Goal: Task Accomplishment & Management: Use online tool/utility

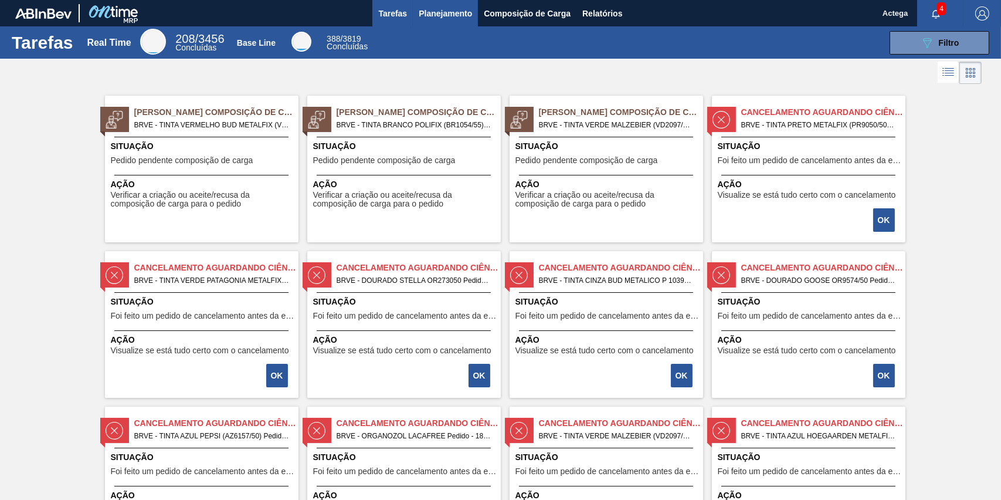
click at [433, 16] on span "Planejamento" at bounding box center [445, 13] width 53 height 14
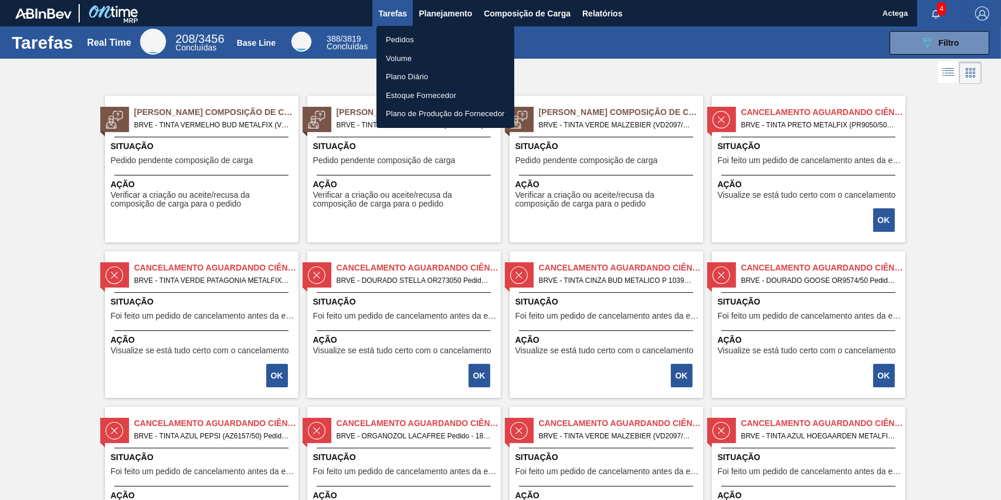
click at [399, 43] on li "Pedidos" at bounding box center [446, 40] width 138 height 19
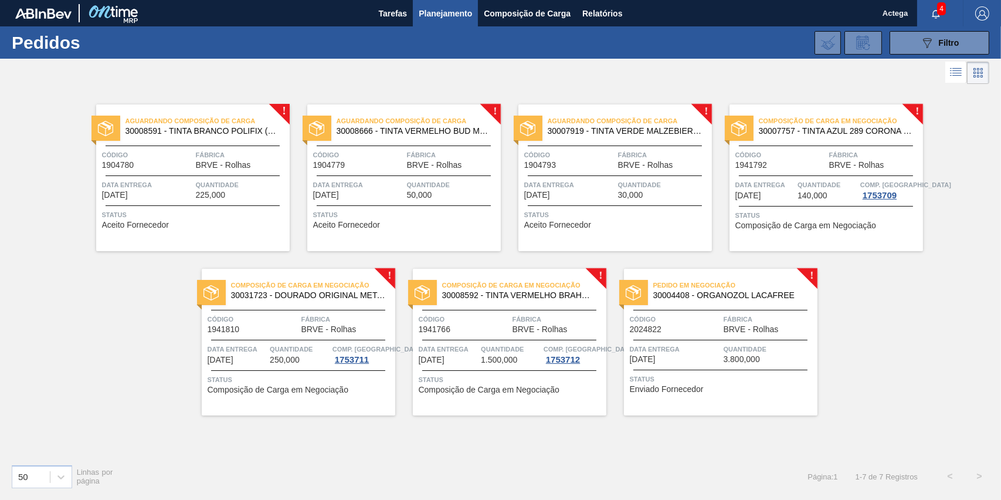
click at [664, 354] on span "Data entrega" at bounding box center [675, 349] width 91 height 12
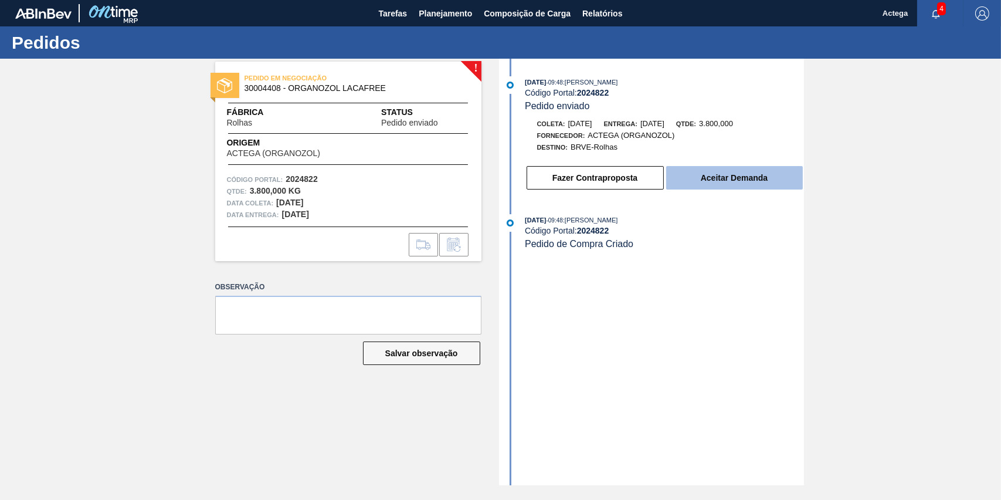
click at [730, 178] on button "Aceitar Demanda" at bounding box center [734, 177] width 137 height 23
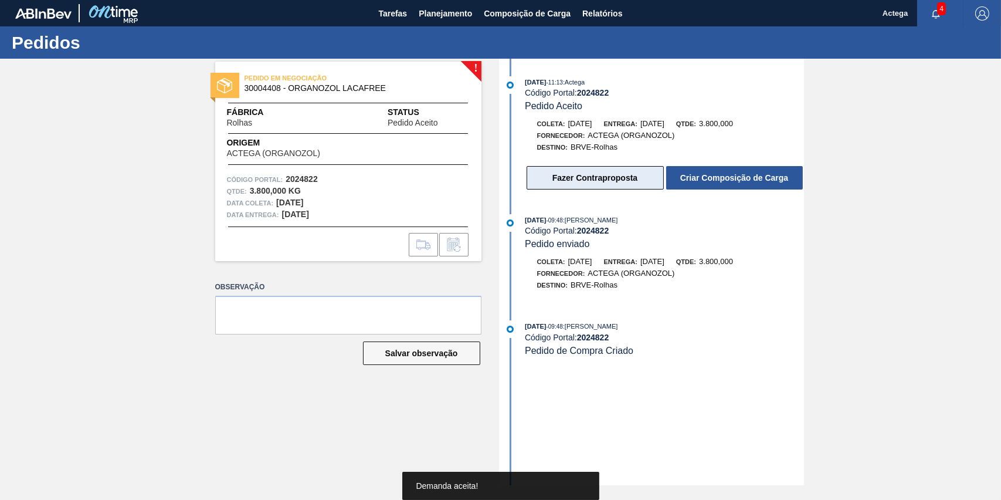
click at [600, 179] on button "Fazer Contraproposta" at bounding box center [595, 177] width 137 height 23
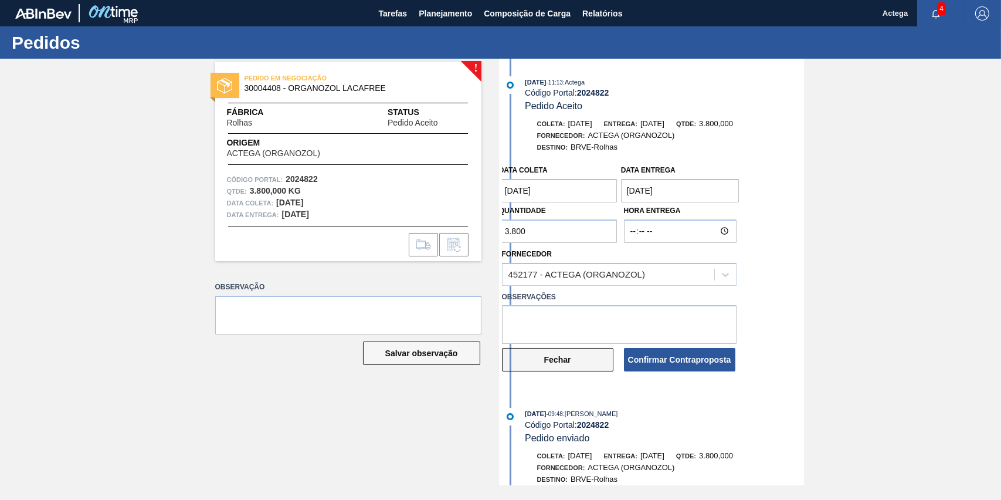
click at [554, 364] on button "Fechar" at bounding box center [557, 359] width 111 height 23
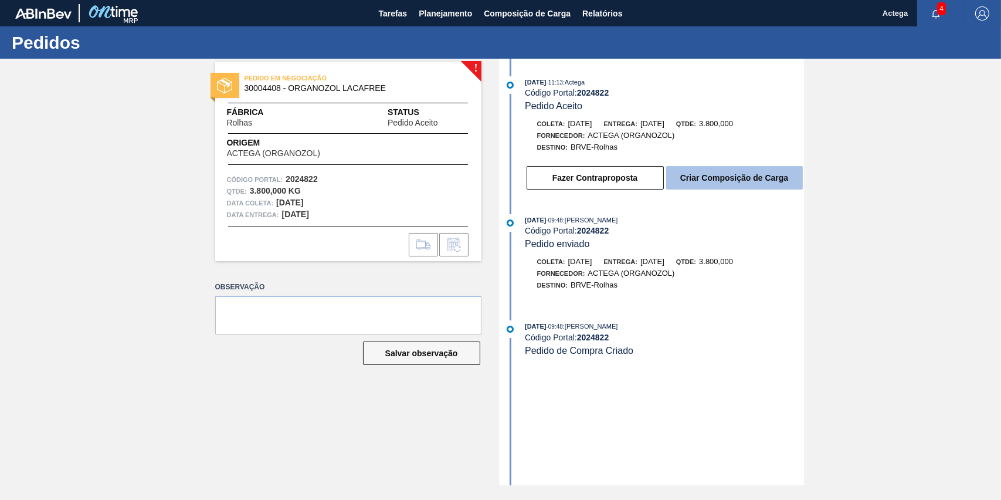
click at [733, 181] on button "Criar Composição de Carga" at bounding box center [734, 177] width 137 height 23
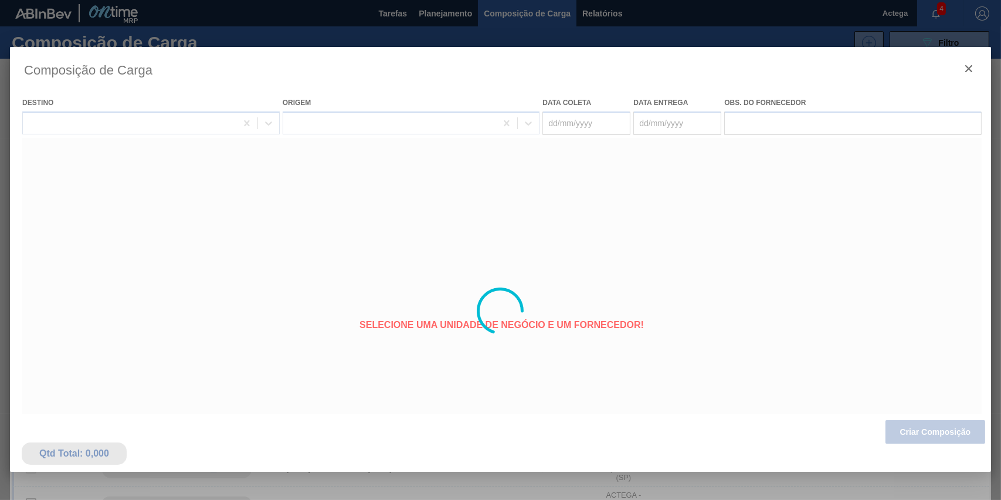
type coleta "[DATE]"
type entrega "[DATE]"
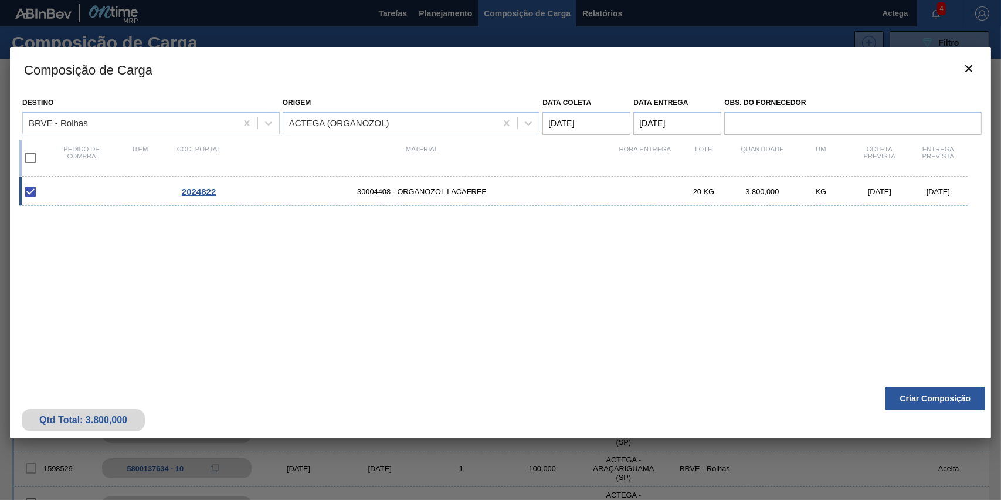
click at [193, 190] on span "2024822" at bounding box center [199, 192] width 34 height 10
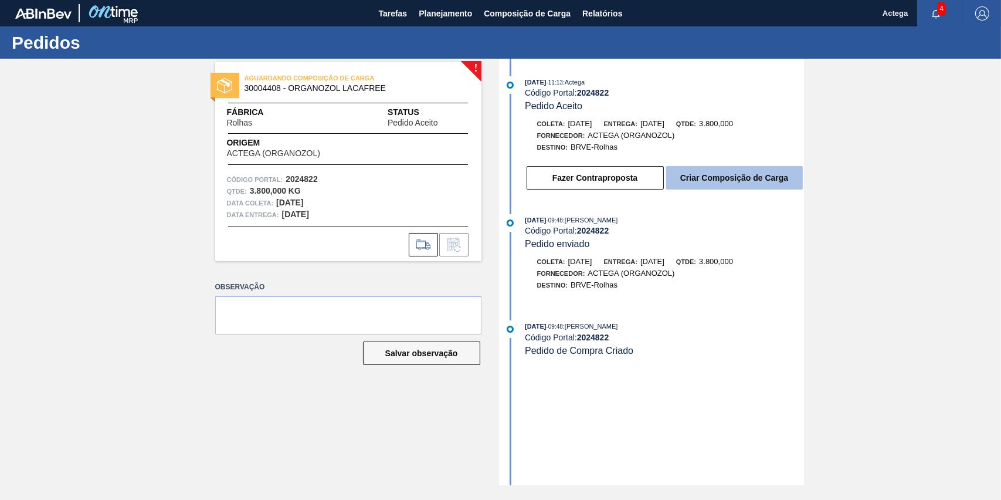
click at [717, 176] on button "Criar Composição de Carga" at bounding box center [734, 177] width 137 height 23
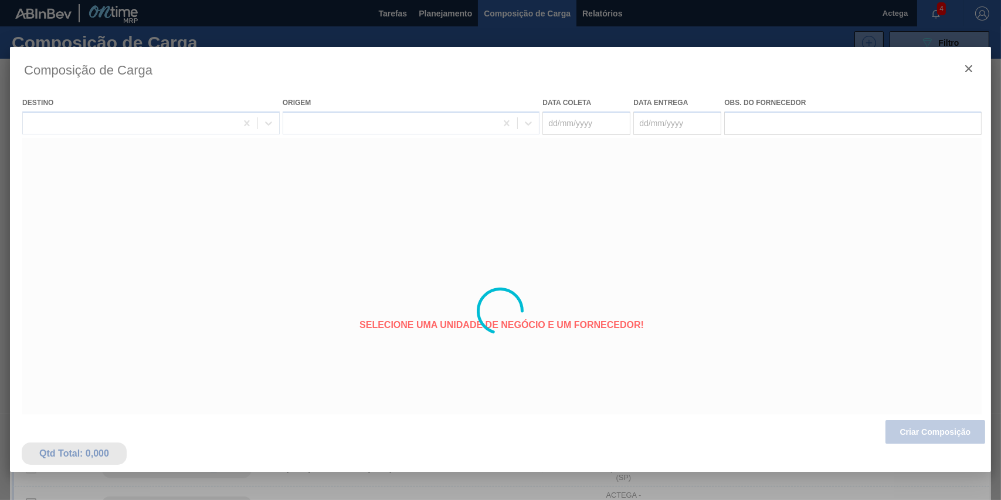
type coleta "[DATE]"
type entrega "[DATE]"
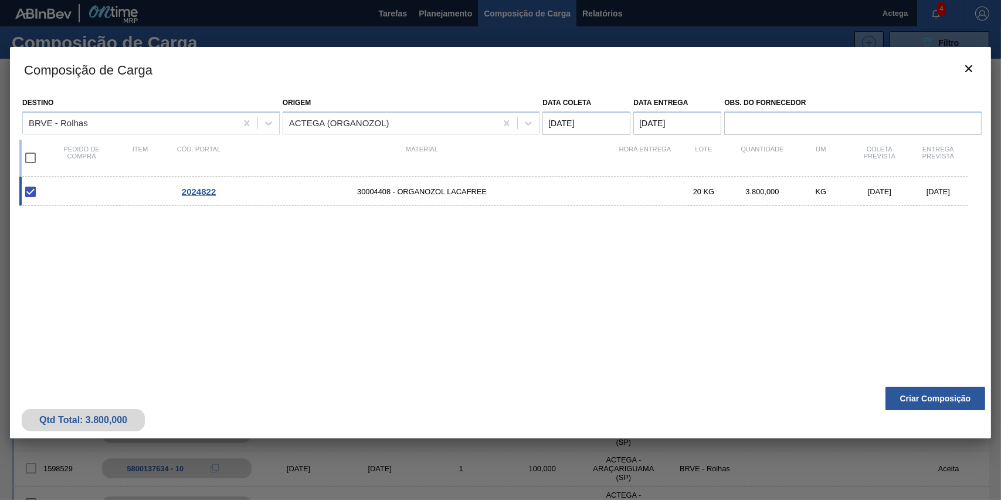
click at [202, 190] on span "2024822" at bounding box center [199, 192] width 34 height 10
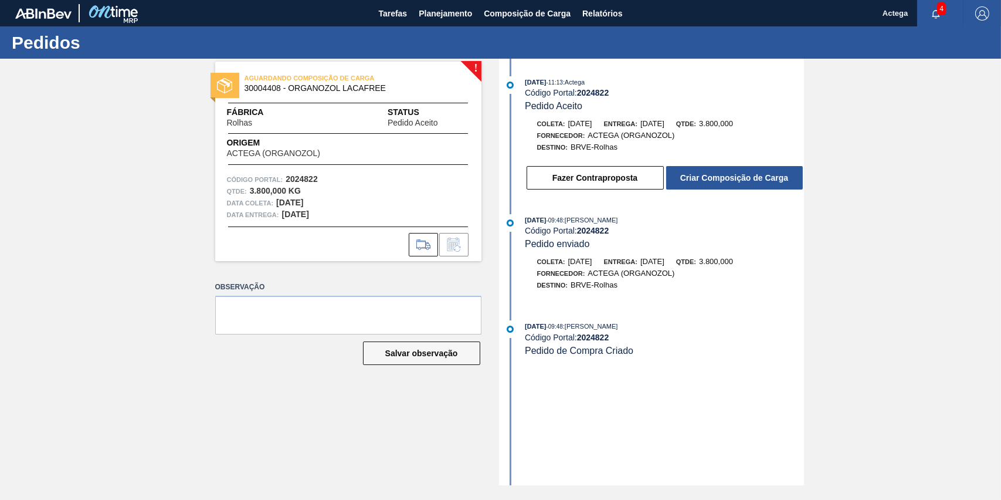
click at [591, 355] on span "Pedido de Compra Criado" at bounding box center [579, 350] width 109 height 10
click at [536, 355] on span "Pedido de Compra Criado" at bounding box center [579, 350] width 109 height 10
click at [710, 179] on button "Criar Composição de Carga" at bounding box center [734, 177] width 137 height 23
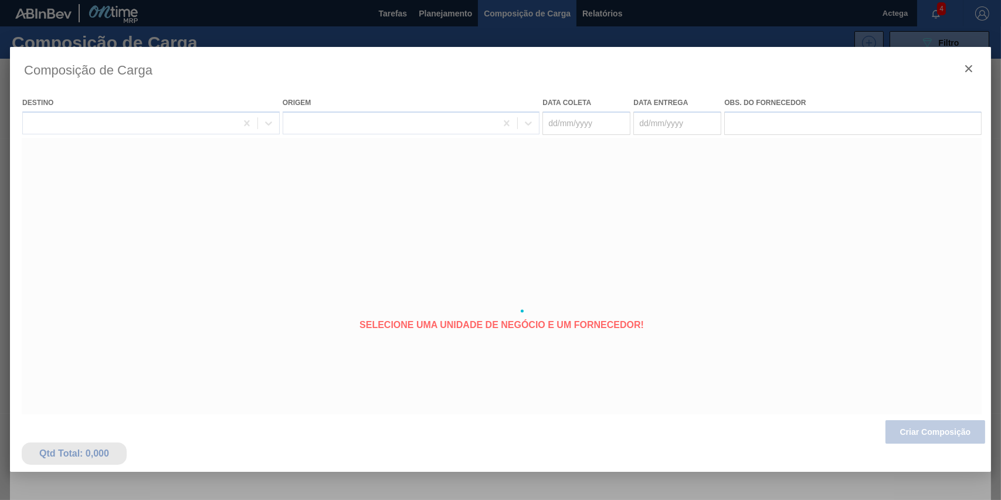
type coleta "[DATE]"
type entrega "[DATE]"
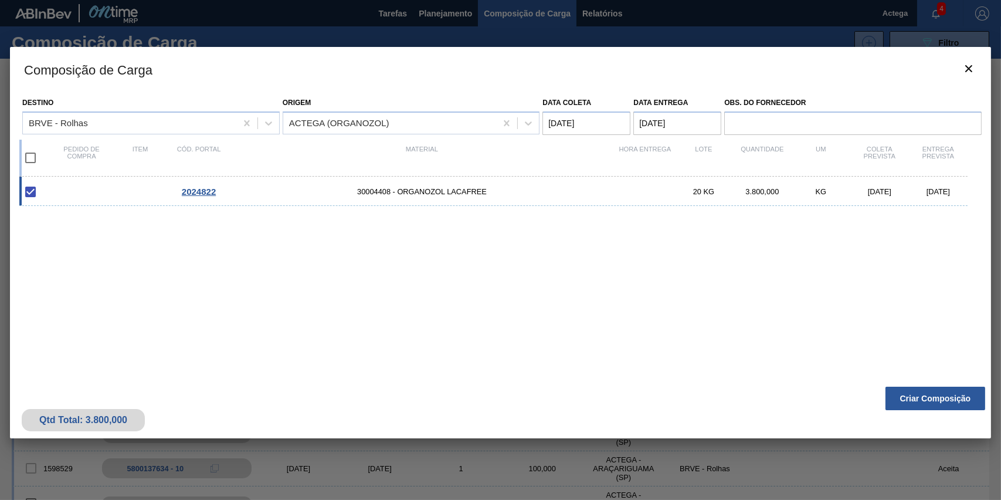
click at [387, 194] on span "30004408 - ORGANOZOL LACAFREE" at bounding box center [422, 191] width 388 height 9
checkbox input "false"
click at [196, 194] on span "2024822" at bounding box center [199, 192] width 34 height 10
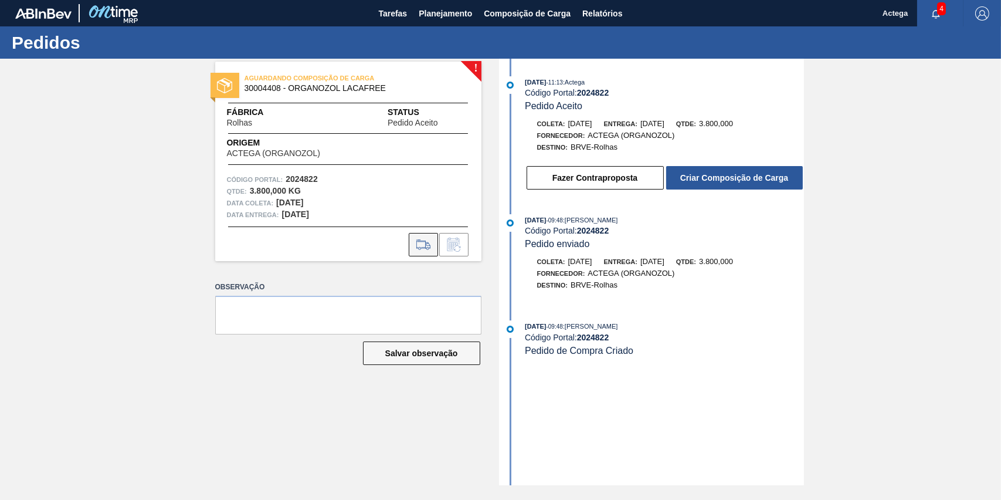
click at [427, 249] on icon at bounding box center [423, 248] width 11 height 3
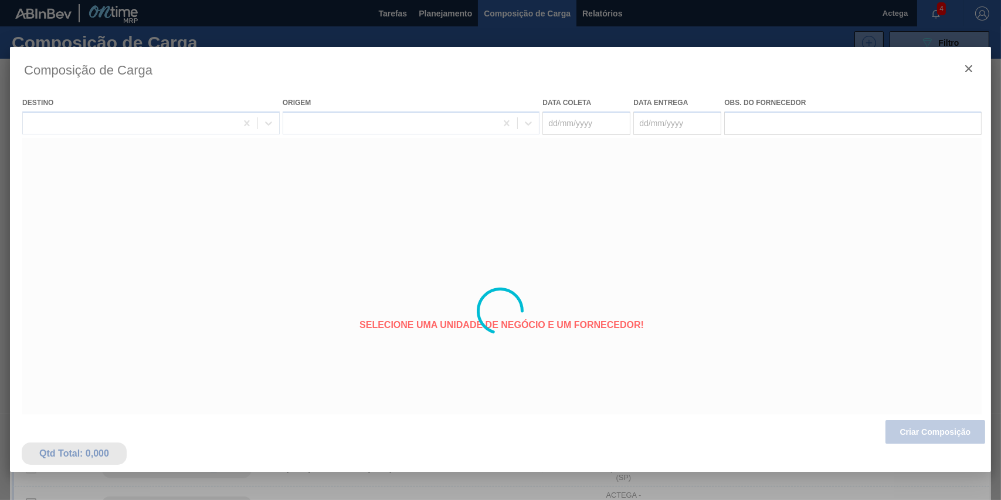
type coleta "[DATE]"
type entrega "[DATE]"
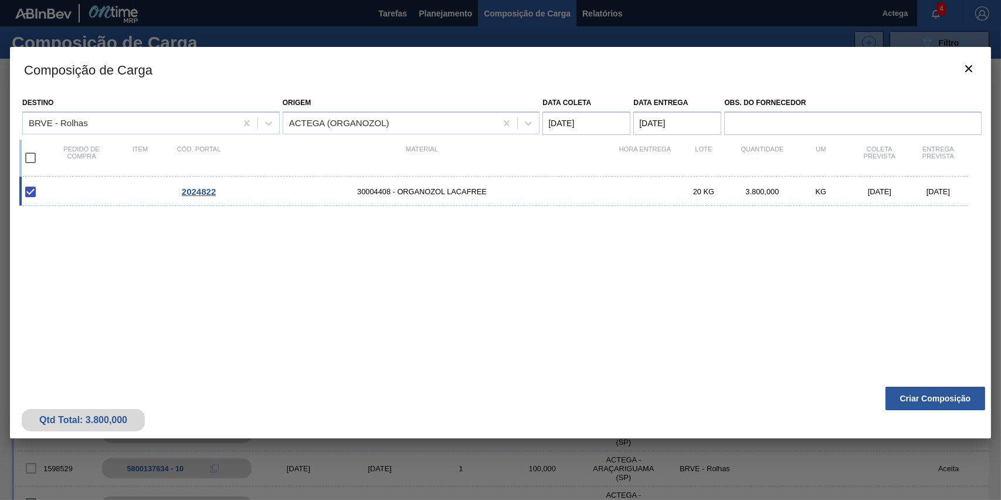
click at [376, 191] on span "30004408 - ORGANOZOL LACAFREE" at bounding box center [422, 191] width 388 height 9
click at [27, 192] on input "checkbox" at bounding box center [30, 191] width 25 height 25
checkbox input "false"
click at [32, 155] on input "checkbox" at bounding box center [30, 157] width 25 height 25
checkbox input "true"
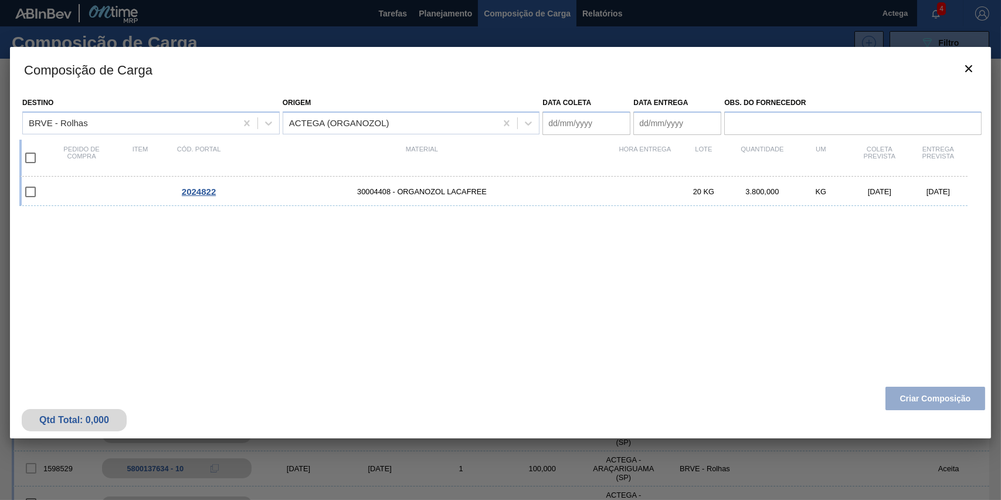
type coleta "[DATE]"
type entrega "[DATE]"
checkbox input "true"
click at [198, 194] on span "2024822" at bounding box center [199, 192] width 34 height 10
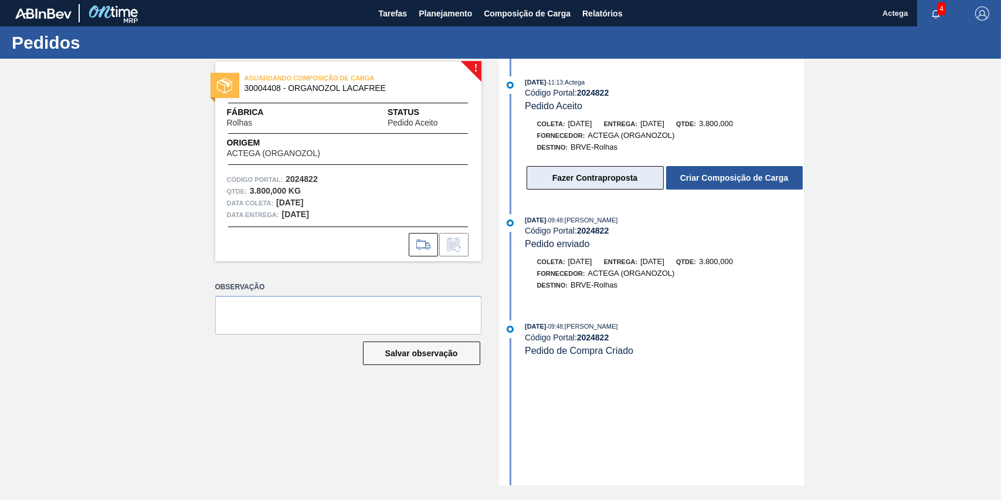
click at [589, 177] on button "Fazer Contraproposta" at bounding box center [595, 177] width 137 height 23
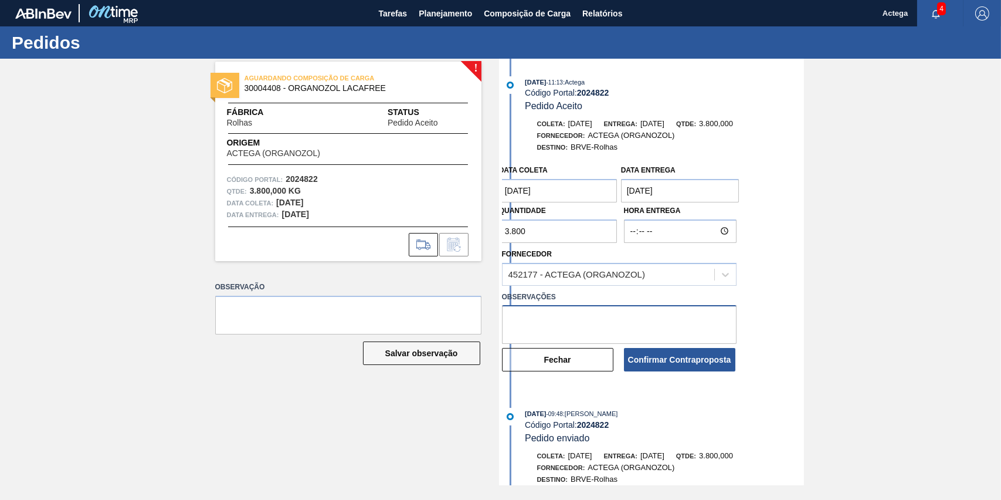
click at [566, 319] on textarea at bounding box center [619, 324] width 235 height 39
type textarea "p"
click at [545, 357] on button "Fechar" at bounding box center [557, 359] width 111 height 23
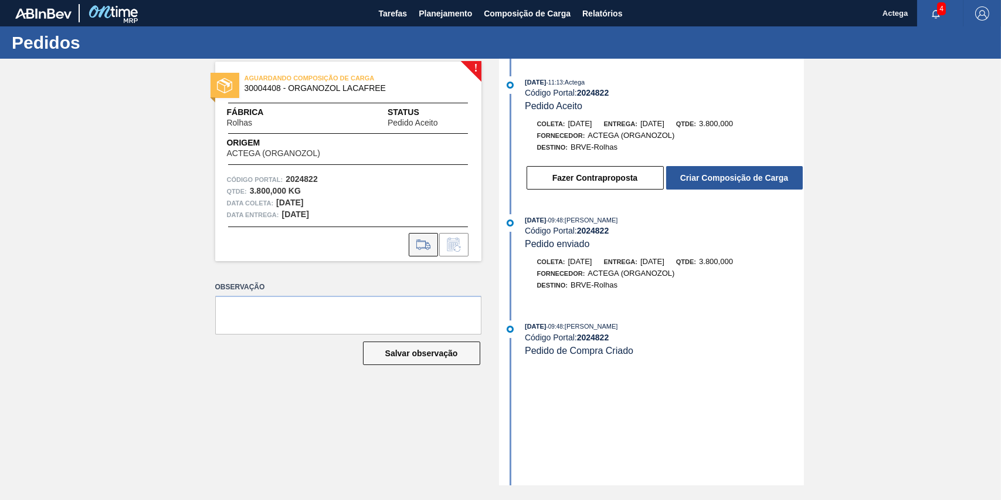
click at [423, 243] on icon at bounding box center [423, 245] width 19 height 14
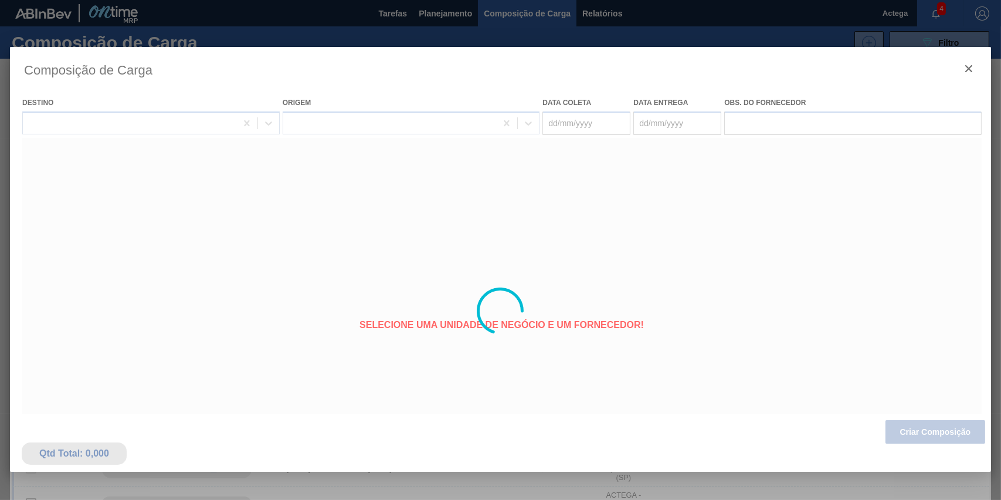
type coleta "[DATE]"
type entrega "[DATE]"
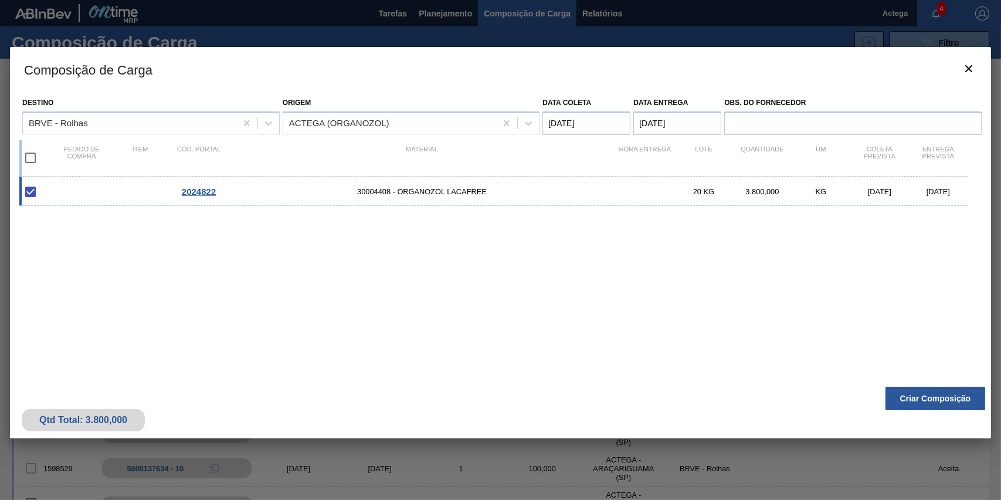
click at [200, 189] on span "2024822" at bounding box center [199, 192] width 34 height 10
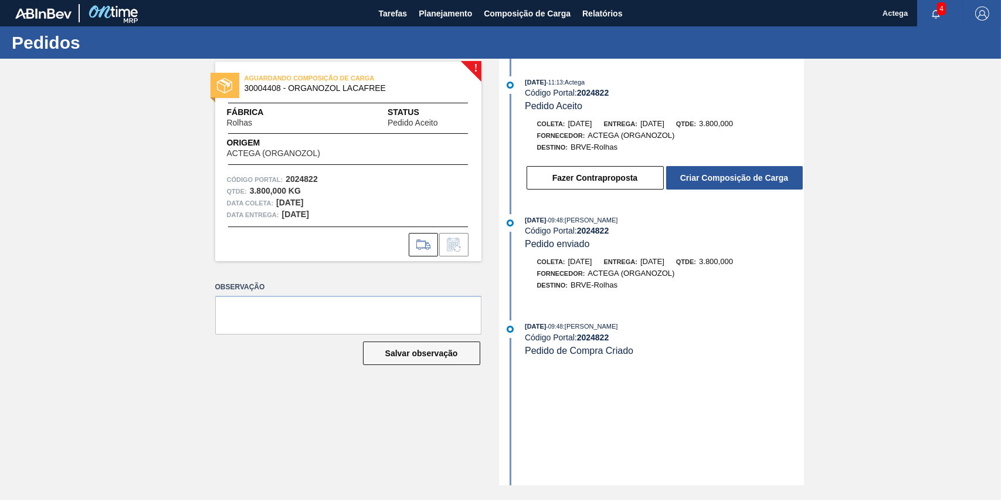
click at [937, 5] on span "4" at bounding box center [941, 8] width 9 height 13
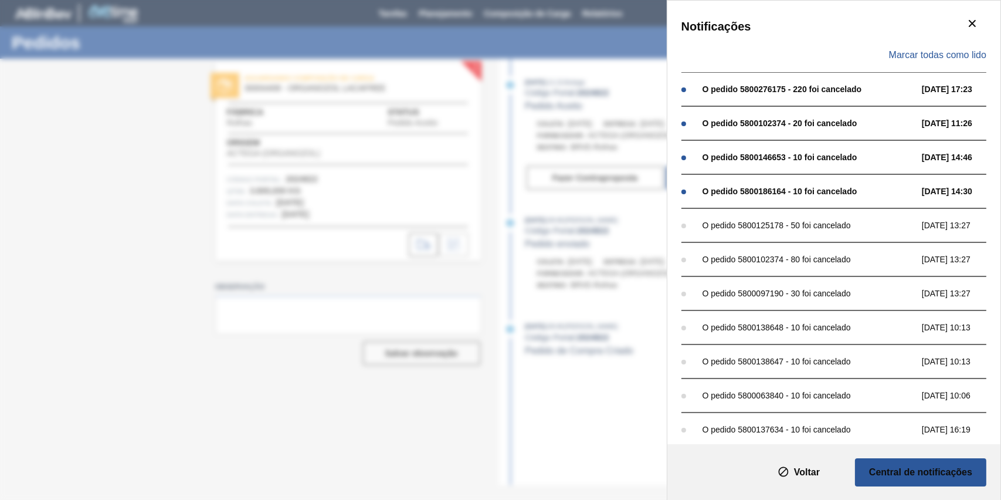
click at [320, 370] on div "Notificações Marcar todas como lido O pedido 5800276175 - 220 foi cancelado [DA…" at bounding box center [500, 250] width 1001 height 500
click at [968, 25] on icon "botão de ícone" at bounding box center [972, 23] width 14 height 14
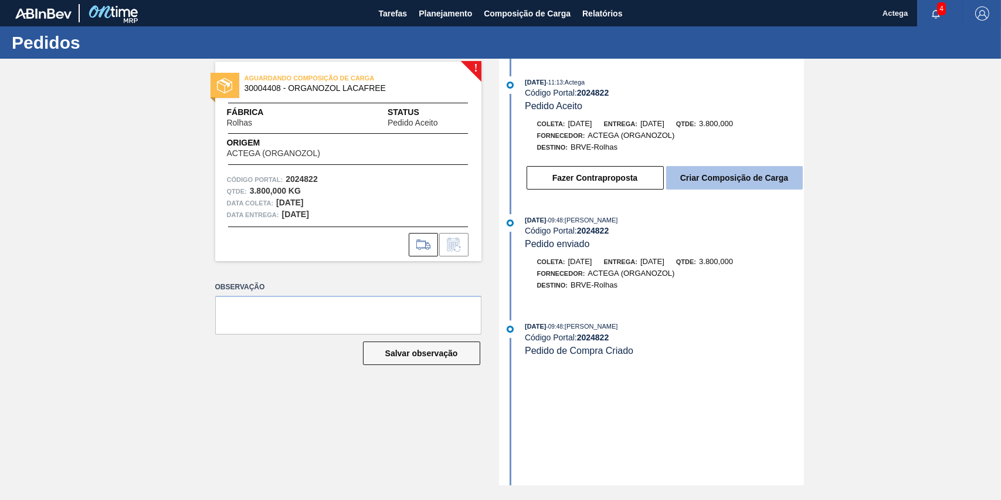
click at [731, 177] on button "Criar Composição de Carga" at bounding box center [734, 177] width 137 height 23
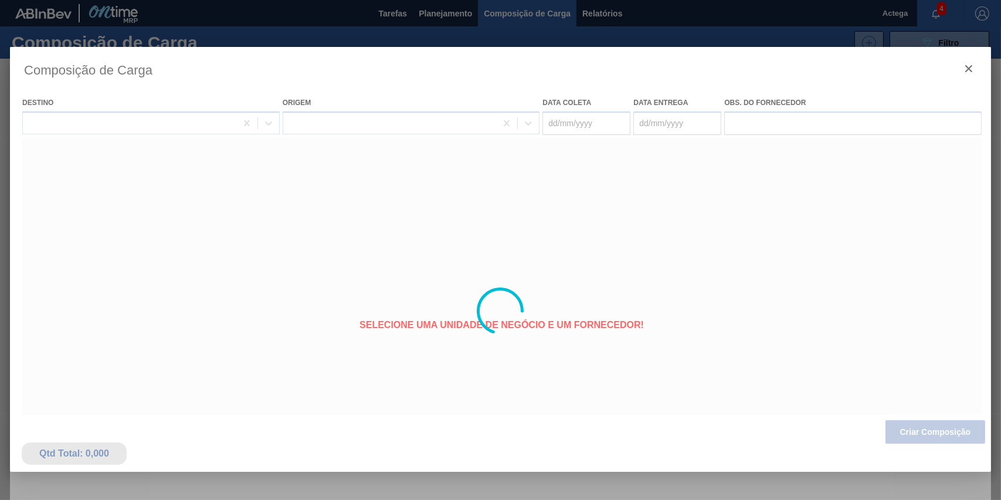
type coleta "[DATE]"
type entrega "[DATE]"
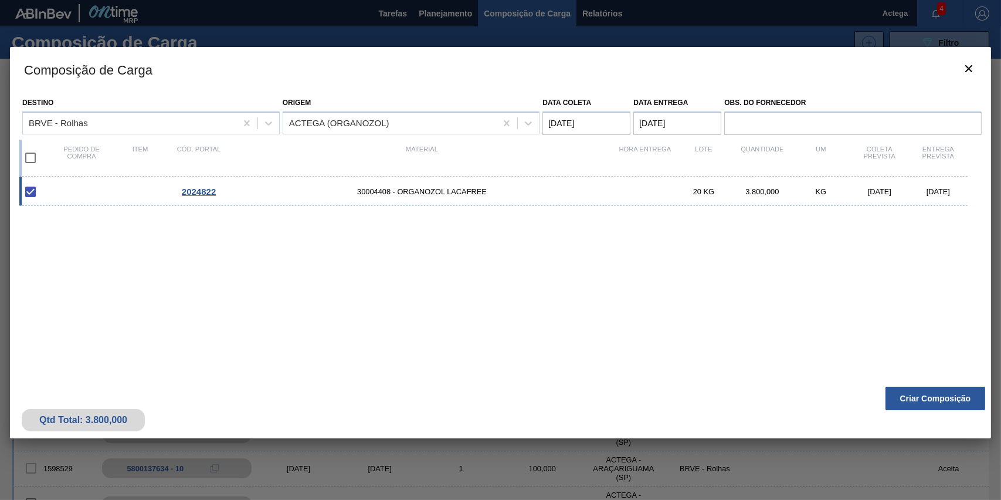
click at [373, 195] on span "30004408 - ORGANOZOL LACAFREE" at bounding box center [422, 191] width 388 height 9
click at [31, 191] on input "checkbox" at bounding box center [30, 191] width 25 height 25
click at [34, 195] on input "checkbox" at bounding box center [30, 191] width 25 height 25
click at [31, 195] on input "checkbox" at bounding box center [30, 191] width 25 height 25
checkbox input "false"
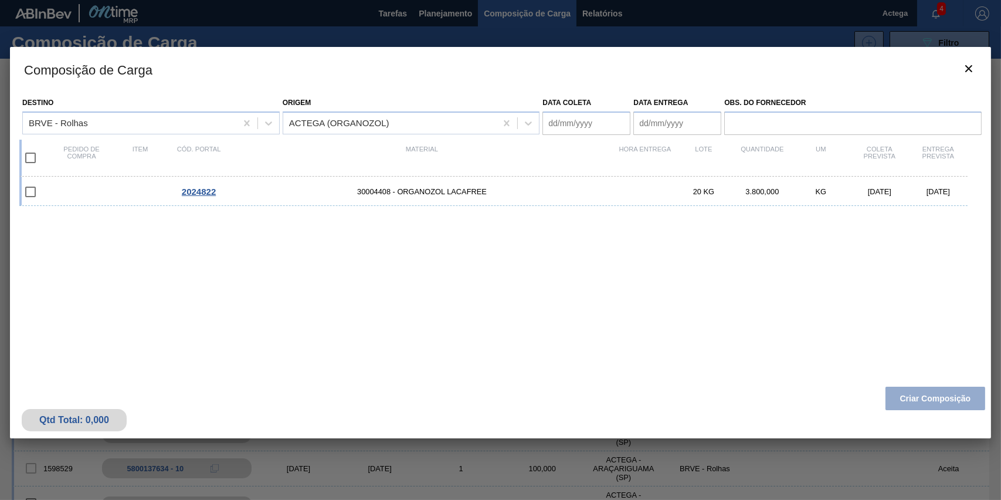
click at [33, 157] on input "checkbox" at bounding box center [30, 157] width 25 height 25
checkbox input "true"
type coleta "[DATE]"
type entrega "[DATE]"
checkbox input "true"
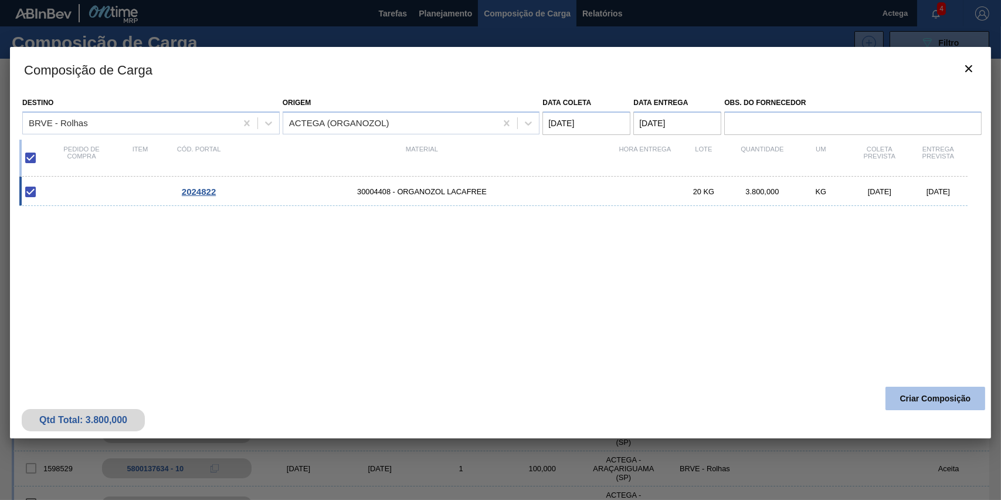
click at [921, 397] on button "Criar Composição" at bounding box center [936, 398] width 100 height 23
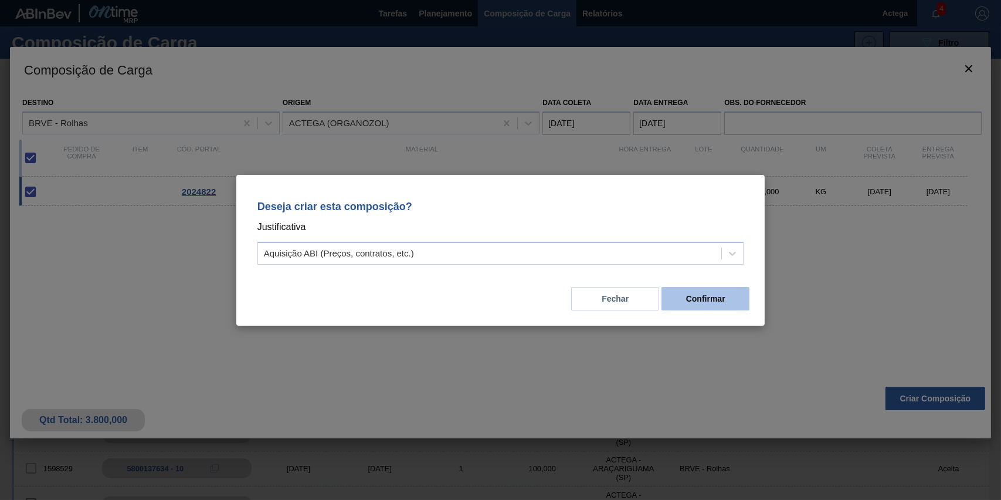
click at [707, 299] on button "Confirmar" at bounding box center [706, 298] width 88 height 23
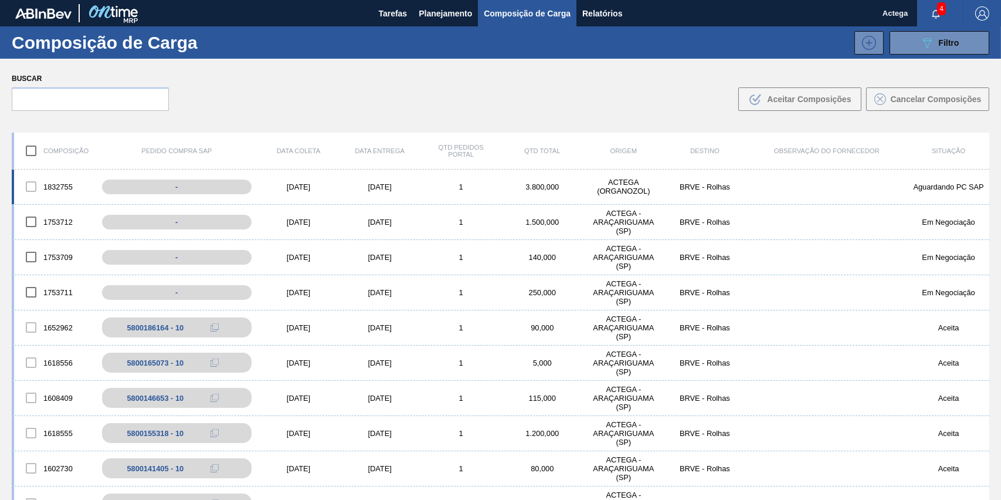
click at [58, 182] on div "1832755" at bounding box center [55, 186] width 82 height 25
click at [58, 183] on div "1832755" at bounding box center [55, 186] width 82 height 25
click at [833, 217] on div "1753712 - [DATE] [DATE] 1 1.500,000 ACTEGA - ARAÇARIGUAMA ([GEOGRAPHIC_DATA]) B…" at bounding box center [501, 222] width 978 height 35
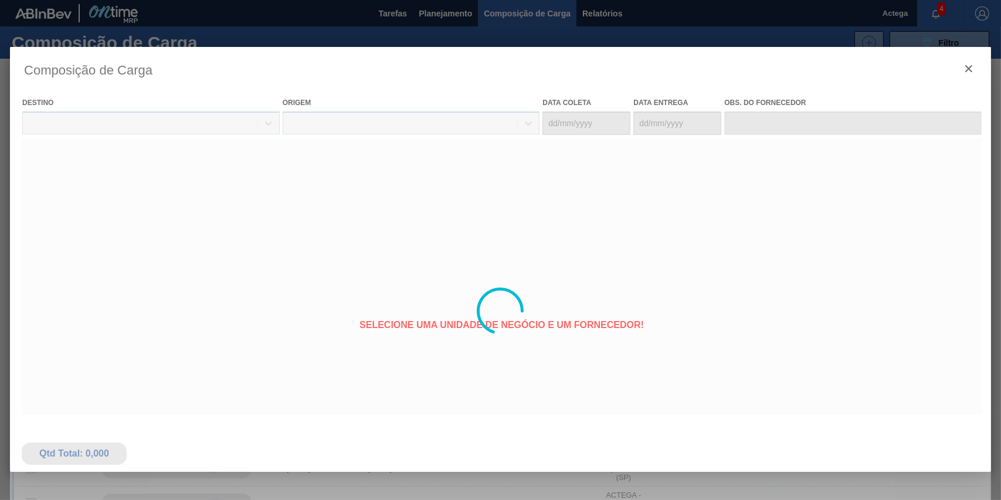
type coleta "[DATE]"
type entrega "[DATE]"
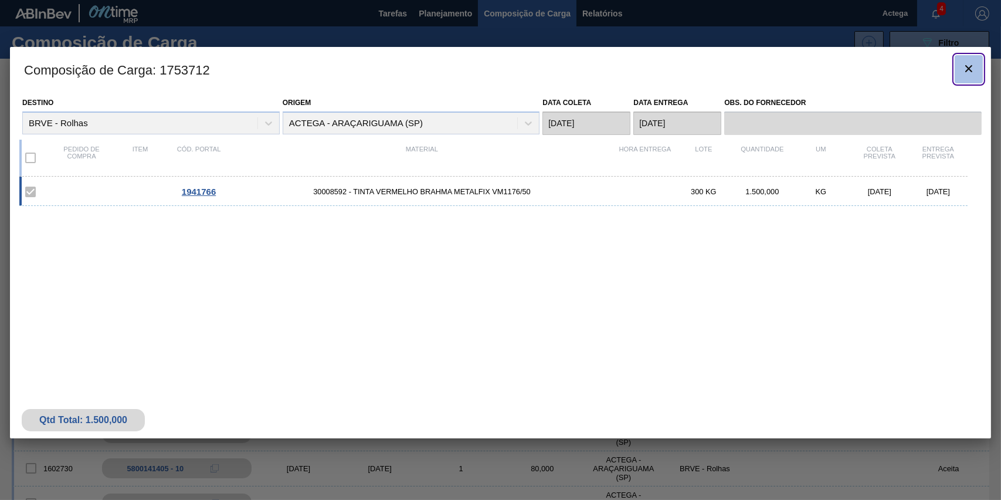
click at [970, 69] on icon "botão de ícone" at bounding box center [968, 68] width 7 height 7
